Goal: Task Accomplishment & Management: Use online tool/utility

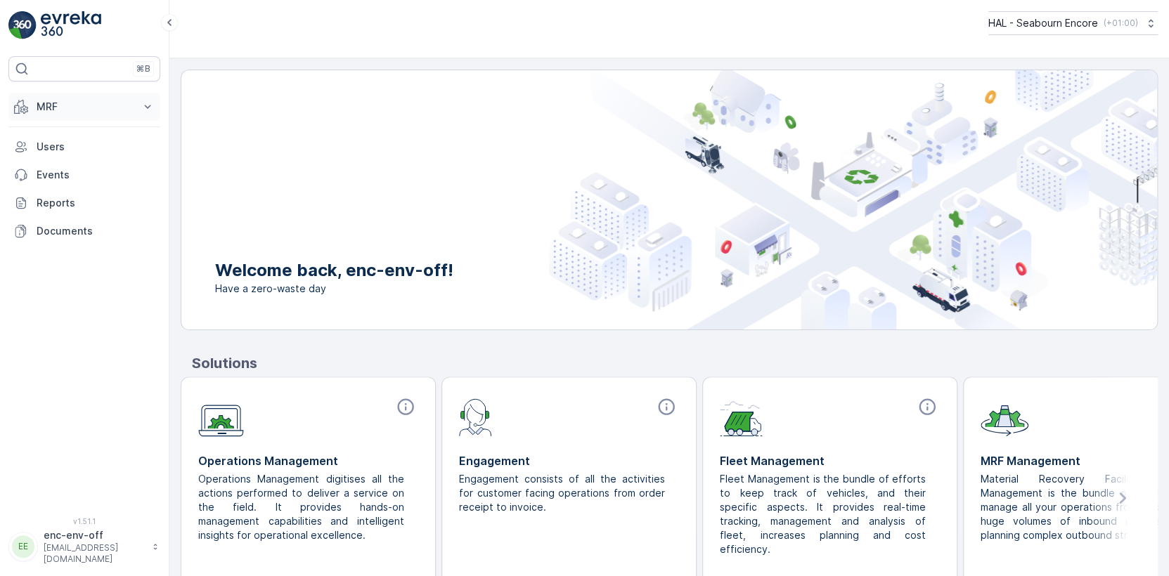
click at [60, 107] on p "MRF" at bounding box center [85, 107] width 96 height 14
click at [53, 148] on p "Offloads" at bounding box center [56, 150] width 41 height 14
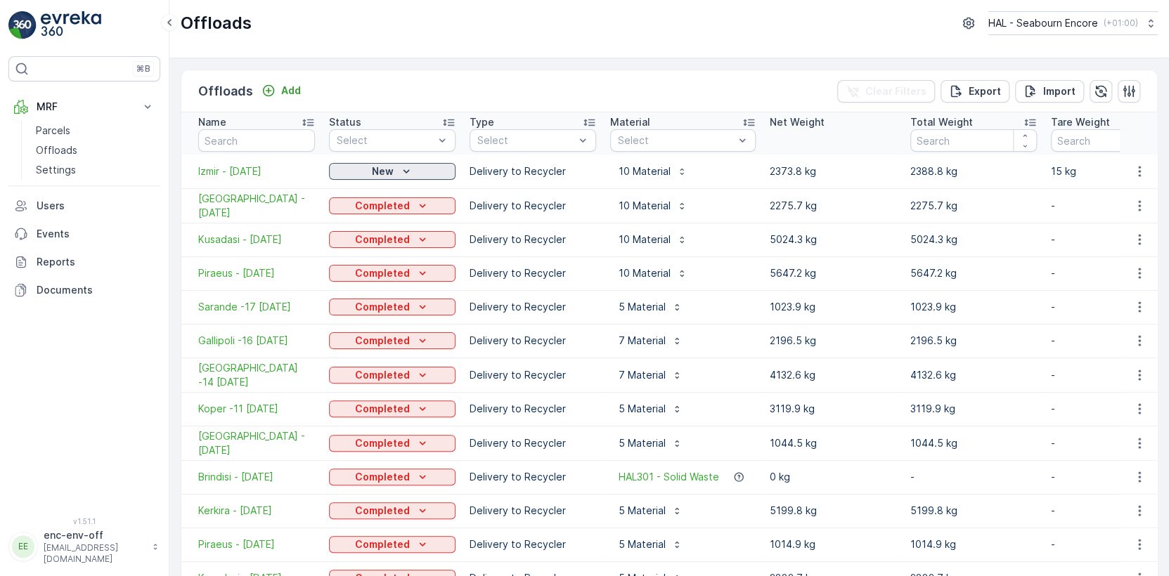
click at [363, 169] on div "New" at bounding box center [392, 171] width 115 height 14
click at [349, 208] on span "Completed" at bounding box center [363, 212] width 53 height 14
click at [236, 171] on span "Izmir - [DATE]" at bounding box center [256, 171] width 117 height 14
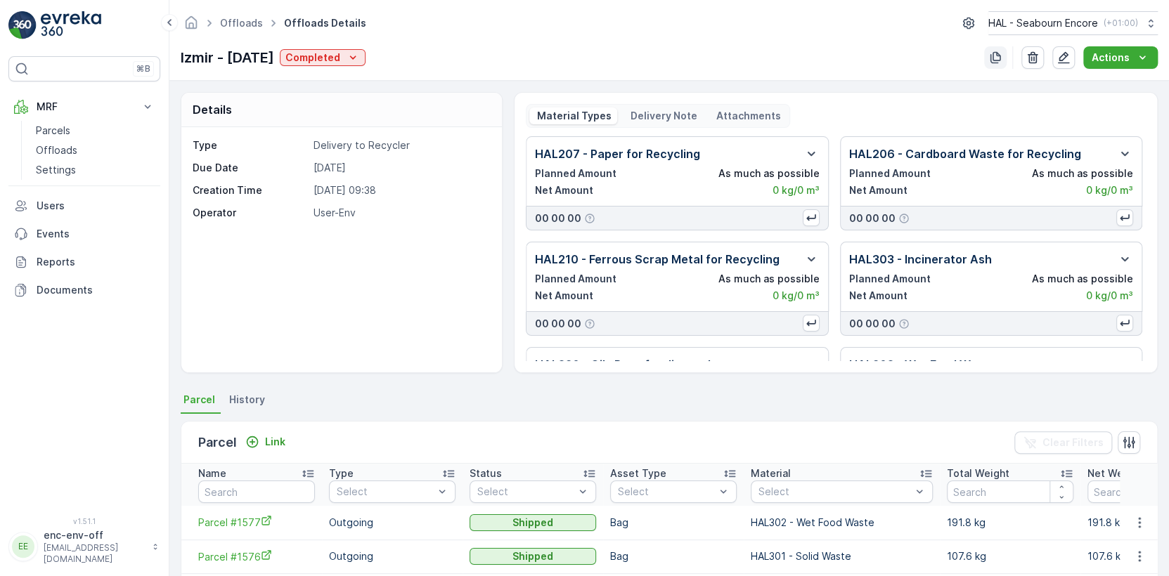
click at [994, 55] on icon "button" at bounding box center [995, 58] width 11 height 12
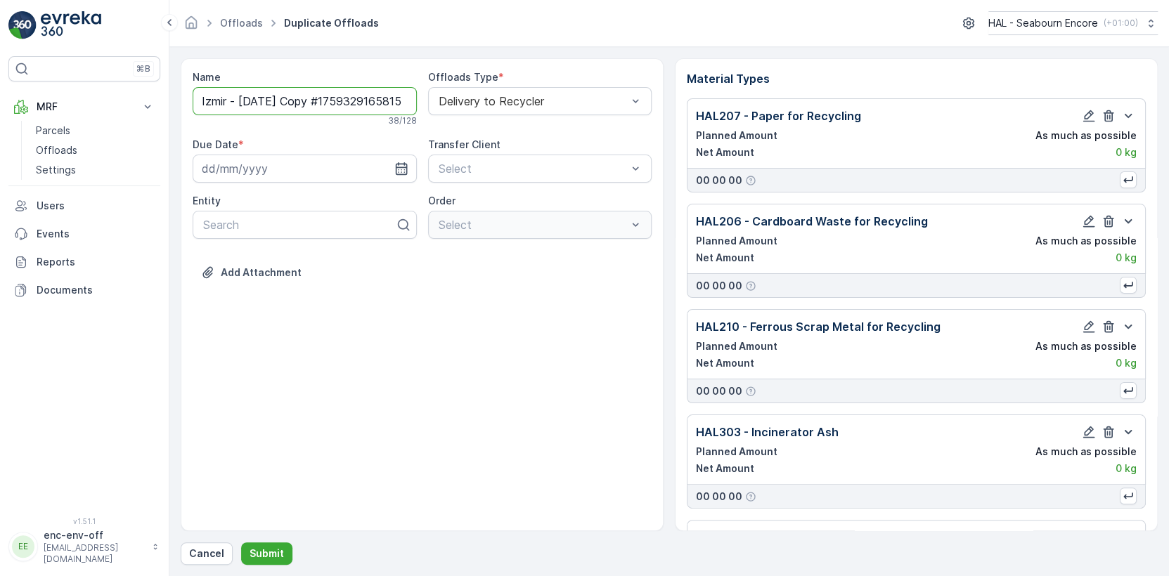
click at [226, 101] on input "Izmir - [DATE] Copy #1759329165815" at bounding box center [305, 101] width 224 height 28
click at [268, 103] on input "[PERSON_NAME] - [DATE] Copy #1759329165815" at bounding box center [305, 101] width 224 height 28
click at [286, 100] on input "[PERSON_NAME] - [DATE] Copy #1759329165815" at bounding box center [305, 101] width 224 height 28
click at [295, 101] on input "[PERSON_NAME] - [DATE] Copy #1759329165815" at bounding box center [305, 101] width 224 height 28
type input "[PERSON_NAME] - [DATE]"
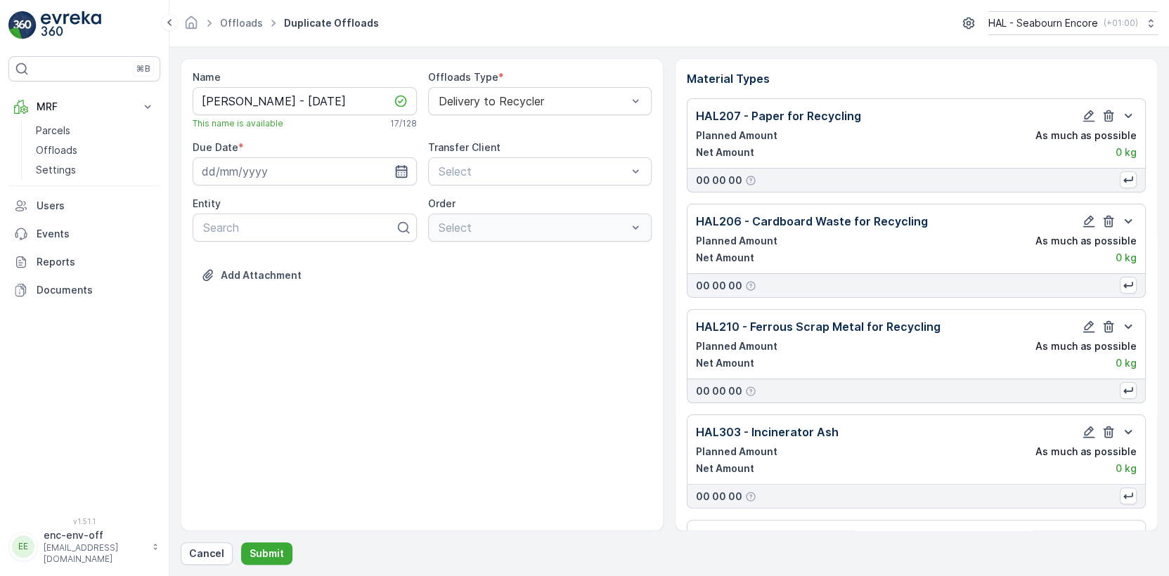
click at [403, 176] on icon "button" at bounding box center [401, 171] width 12 height 13
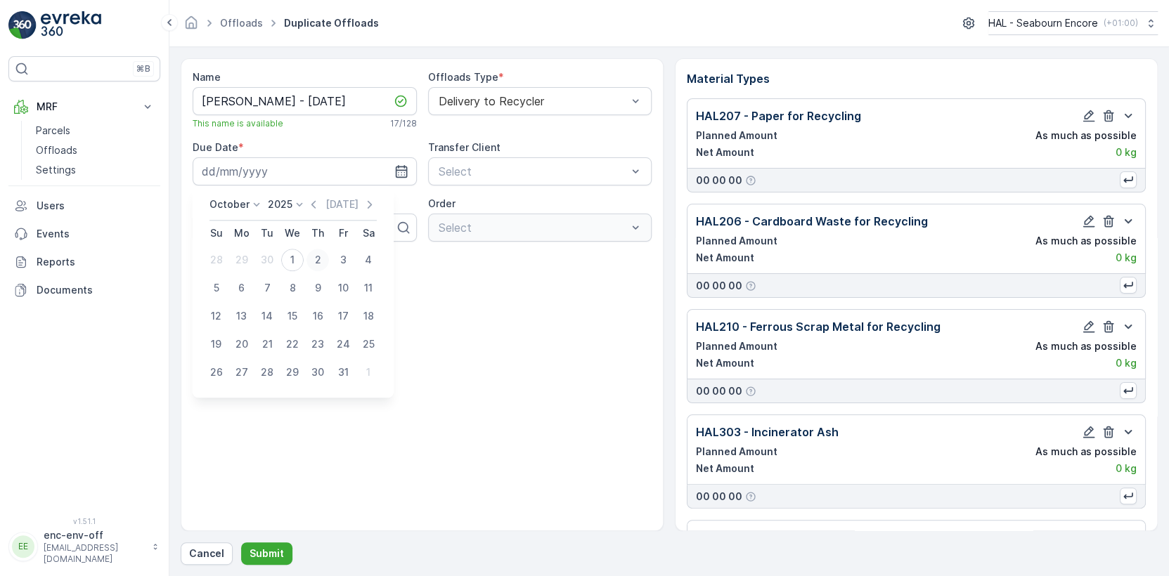
click at [316, 262] on div "2" at bounding box center [317, 260] width 22 height 22
type input "[DATE]"
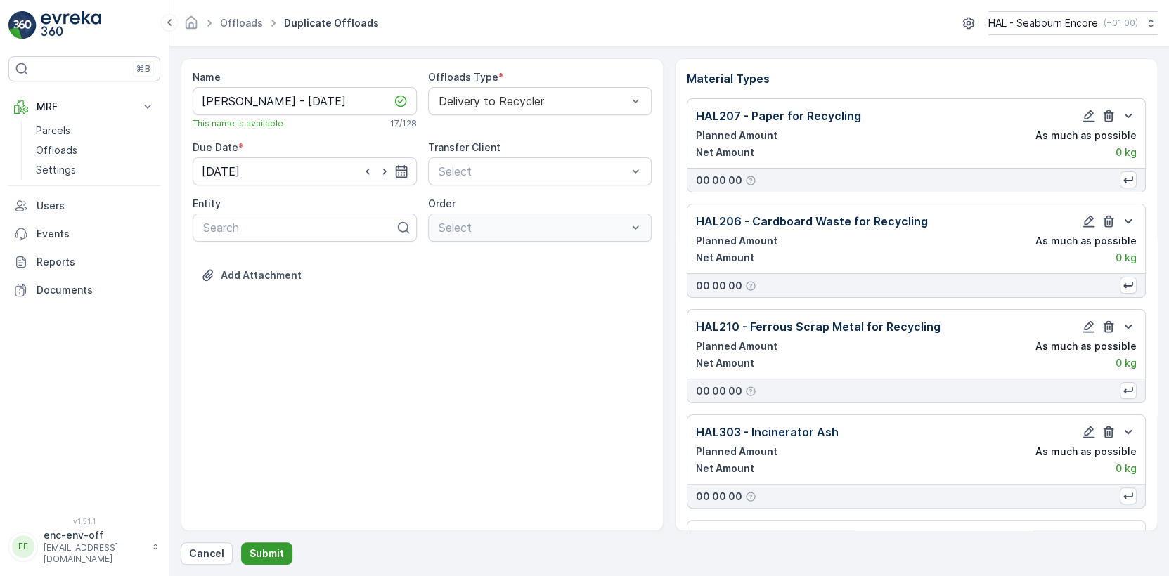
click at [267, 552] on p "Submit" at bounding box center [267, 554] width 34 height 14
